Goal: Transaction & Acquisition: Subscribe to service/newsletter

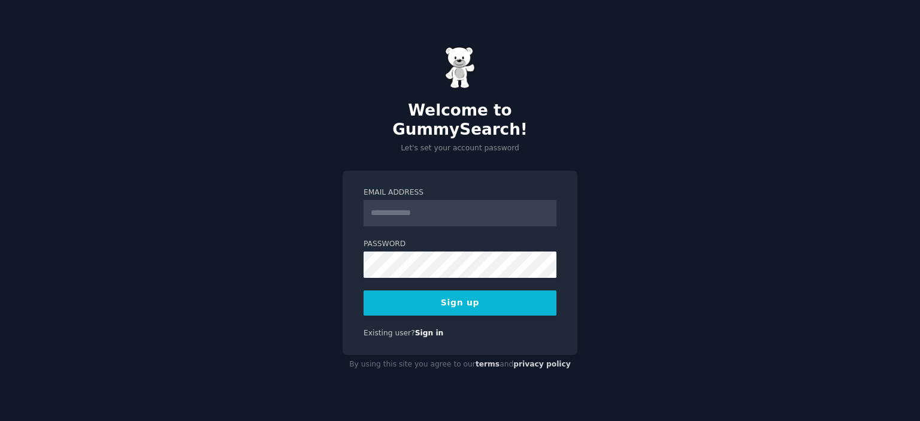
click at [388, 200] on input "Email Address" at bounding box center [460, 213] width 193 height 26
type input "**********"
click at [484, 291] on button "Sign up" at bounding box center [460, 303] width 193 height 25
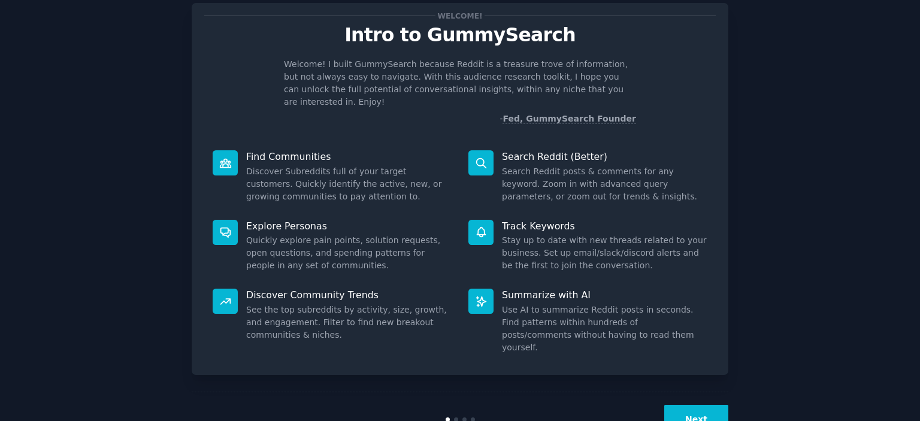
scroll to position [47, 0]
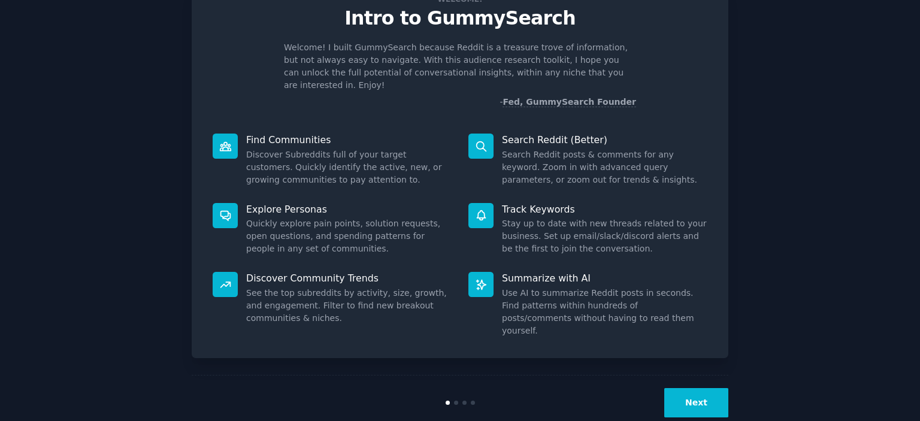
click at [691, 388] on button "Next" at bounding box center [696, 402] width 64 height 29
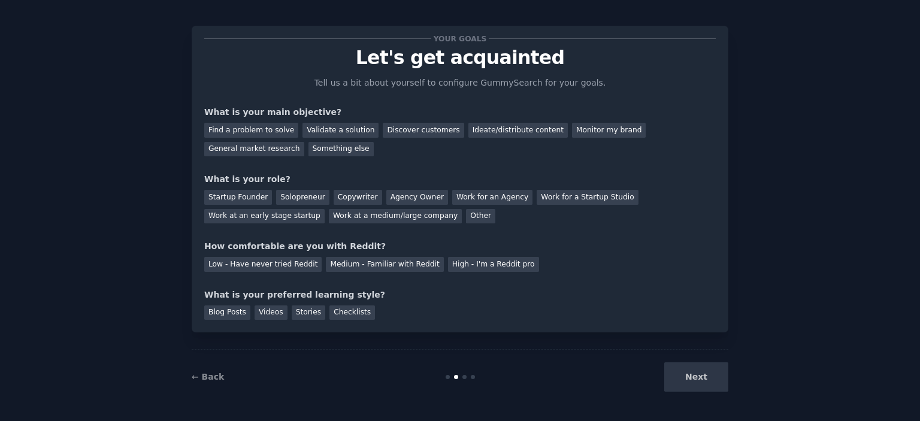
scroll to position [7, 0]
click at [691, 380] on div "Next" at bounding box center [638, 377] width 179 height 29
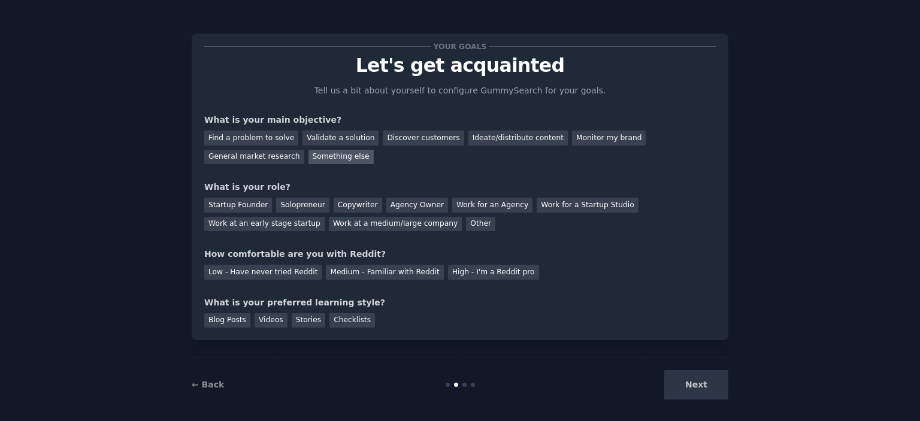
click at [309, 159] on div "Something else" at bounding box center [341, 157] width 65 height 15
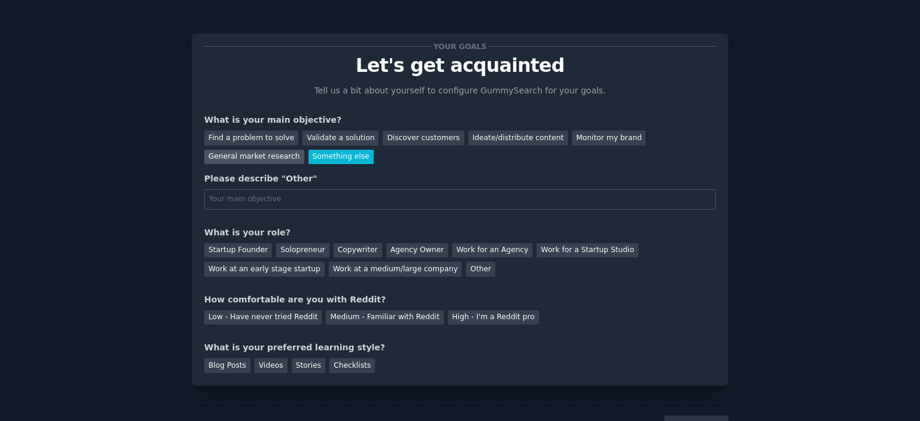
click at [304, 150] on div "General market research" at bounding box center [254, 157] width 100 height 15
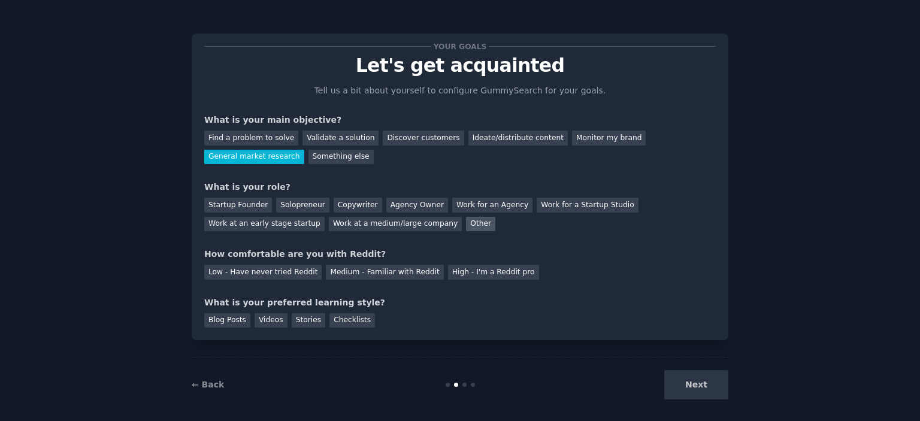
click at [466, 231] on div "Other" at bounding box center [480, 224] width 29 height 15
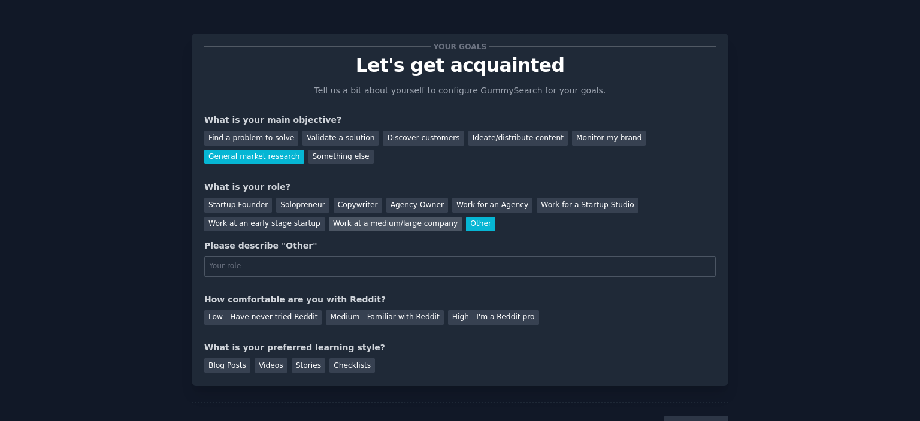
click at [329, 219] on div "Work at a medium/large company" at bounding box center [395, 224] width 133 height 15
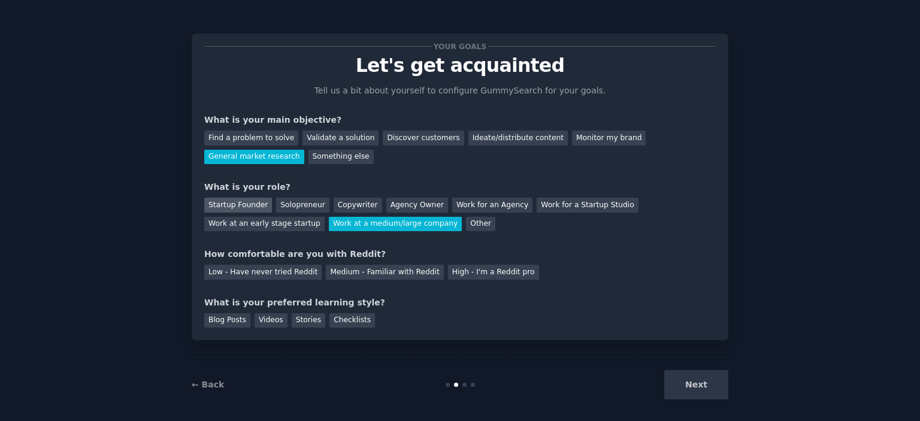
click at [232, 205] on div "Startup Founder" at bounding box center [238, 205] width 68 height 15
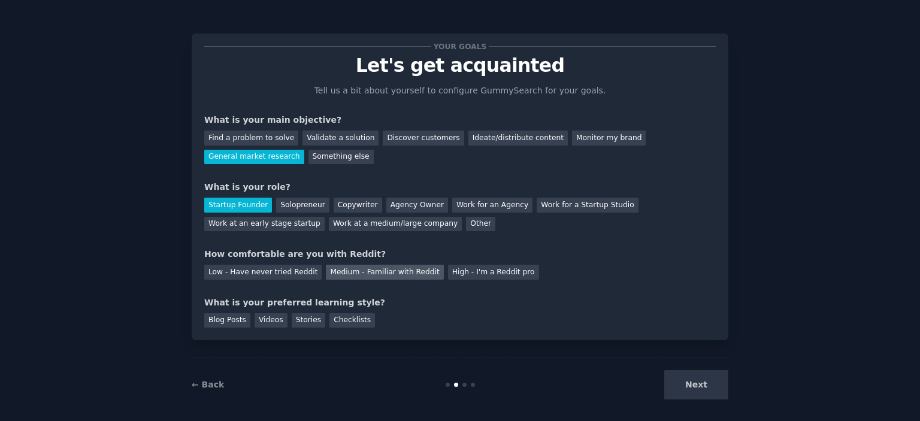
click at [335, 268] on div "Medium - Familiar with Reddit" at bounding box center [384, 272] width 117 height 15
click at [338, 326] on div "Checklists" at bounding box center [352, 320] width 46 height 15
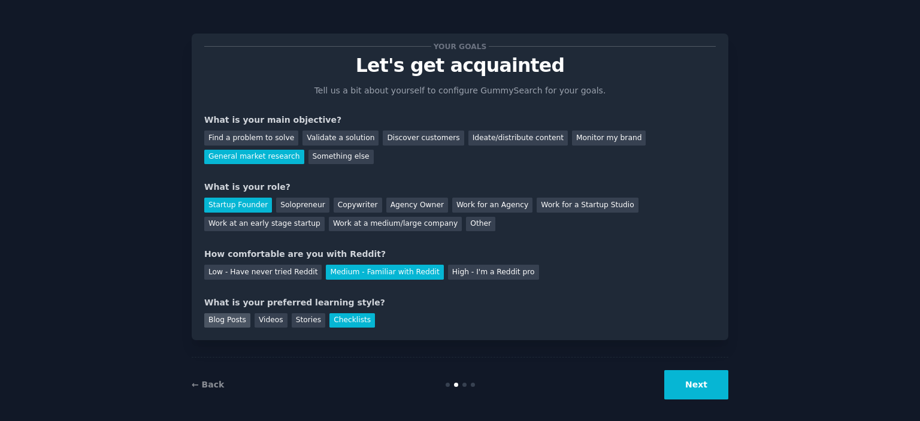
click at [228, 319] on div "Blog Posts" at bounding box center [227, 320] width 46 height 15
click at [704, 380] on button "Next" at bounding box center [696, 384] width 64 height 29
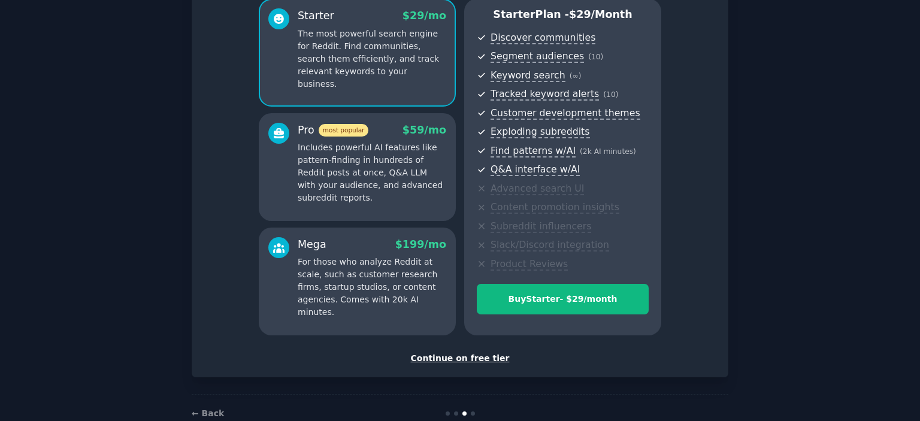
scroll to position [136, 0]
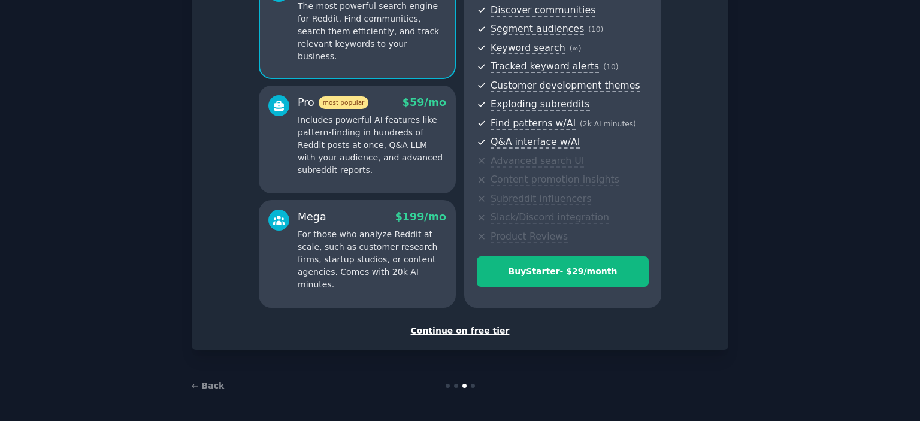
click at [473, 330] on div "Continue on free tier" at bounding box center [460, 331] width 512 height 13
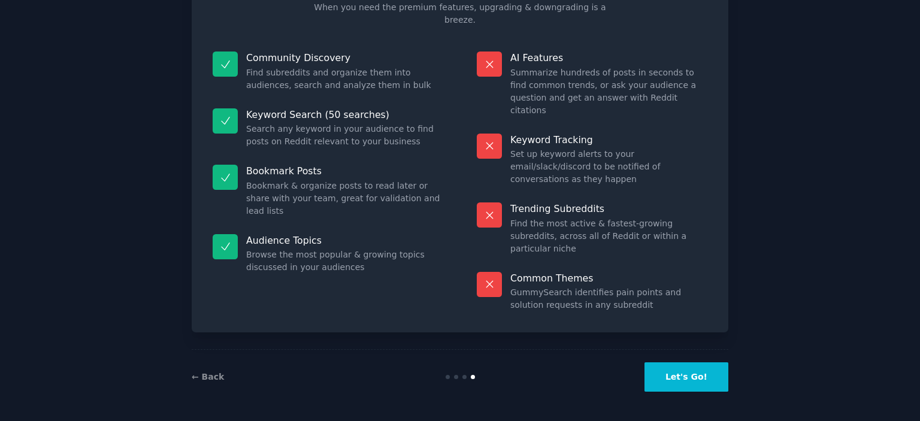
scroll to position [45, 0]
